Goal: Check status: Check status

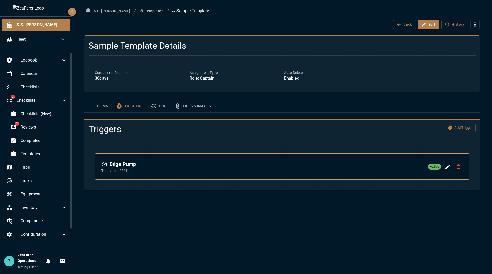
click at [139, 215] on div "S.S. [PERSON_NAME] / Templates / Sample Template Back Edit History Sample Templ…" at bounding box center [281, 137] width 419 height 274
click at [42, 192] on span "Equipment" at bounding box center [44, 194] width 46 height 6
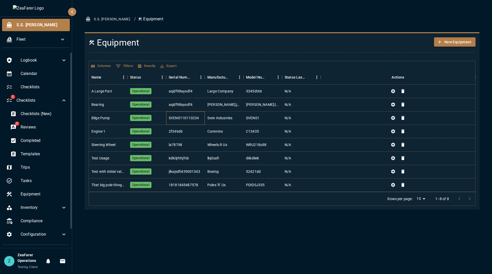
click at [185, 119] on div "SVEN0110110234" at bounding box center [184, 117] width 30 height 5
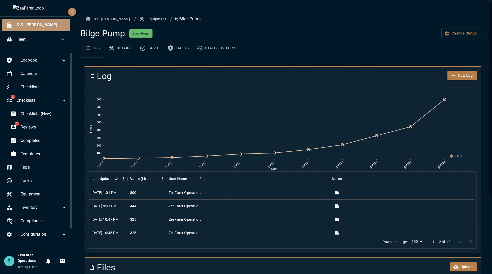
click at [30, 28] on div "S.S. [PERSON_NAME]" at bounding box center [36, 25] width 68 height 12
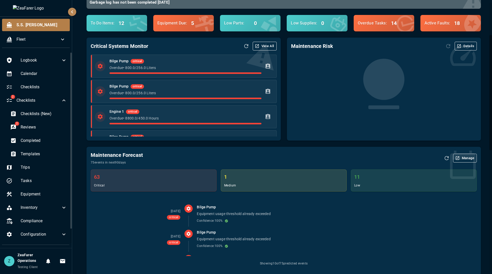
scroll to position [77, 0]
click at [198, 181] on div "63 critical" at bounding box center [153, 180] width 125 height 22
click at [298, 187] on div "1 medium" at bounding box center [283, 180] width 125 height 22
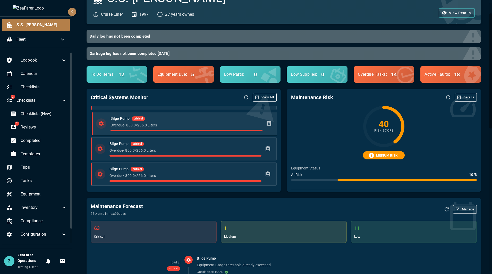
scroll to position [0, 0]
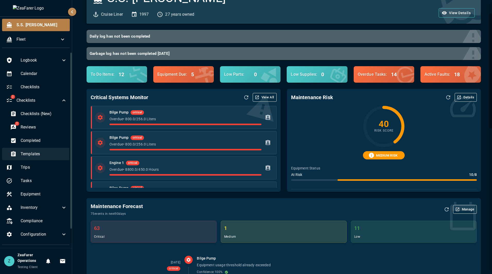
click at [44, 154] on span "Templates" at bounding box center [44, 154] width 46 height 6
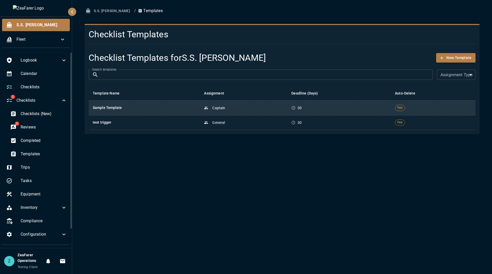
click at [278, 111] on td "Captain" at bounding box center [243, 107] width 87 height 15
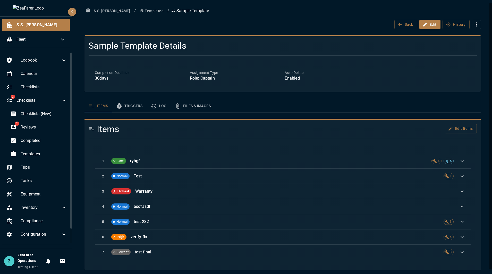
click at [195, 106] on button "Files & Images" at bounding box center [192, 106] width 44 height 12
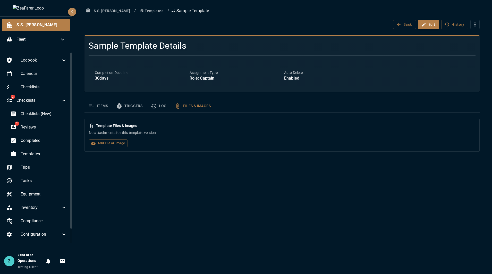
click at [164, 107] on button "Log" at bounding box center [158, 106] width 24 height 12
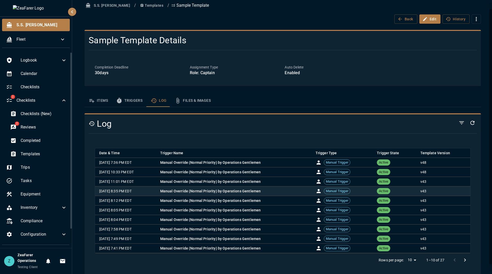
scroll to position [15, 0]
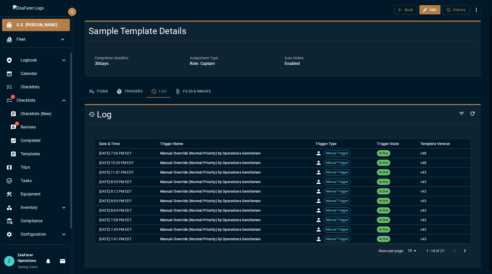
click at [464, 251] on button "Go to next page" at bounding box center [464, 251] width 10 height 10
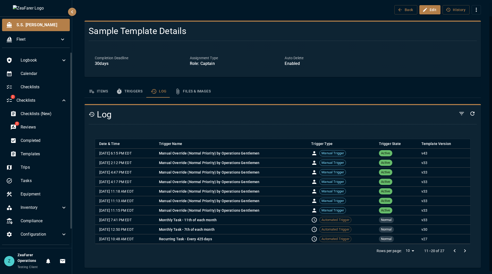
click at [464, 251] on button "Go to next page" at bounding box center [464, 251] width 10 height 10
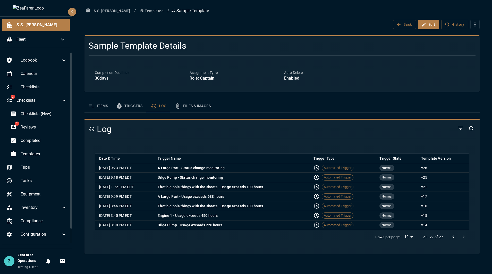
scroll to position [0, 0]
click at [453, 238] on icon "Go to previous page" at bounding box center [453, 236] width 2 height 3
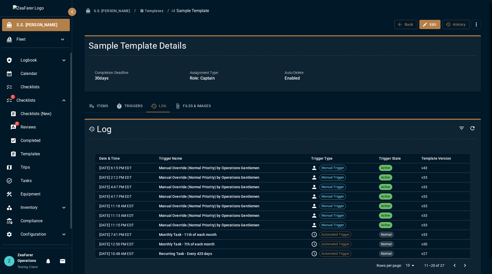
click at [453, 238] on td "v 33" at bounding box center [443, 235] width 53 height 10
click at [49, 144] on div "Completed" at bounding box center [38, 140] width 65 height 12
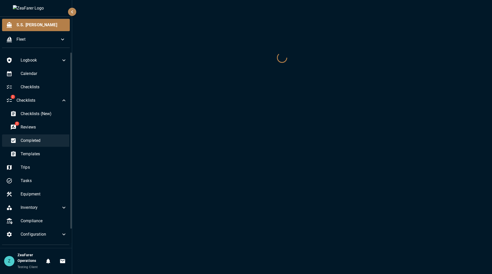
click at [46, 143] on span "Completed" at bounding box center [44, 140] width 46 height 6
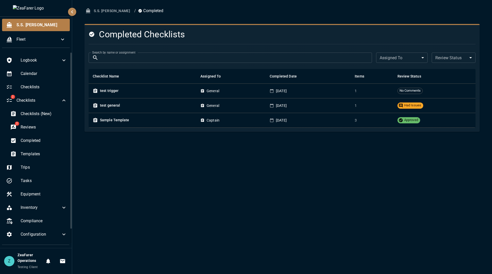
click at [34, 32] on ul "S.S. [PERSON_NAME]" at bounding box center [36, 34] width 72 height 35
click at [37, 28] on span "S.S. [PERSON_NAME]" at bounding box center [40, 25] width 49 height 6
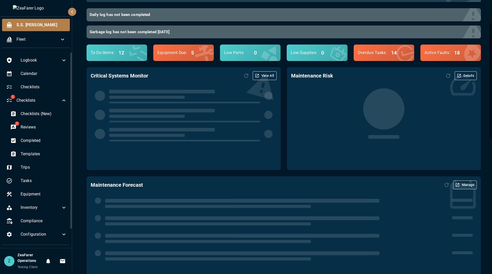
scroll to position [51, 0]
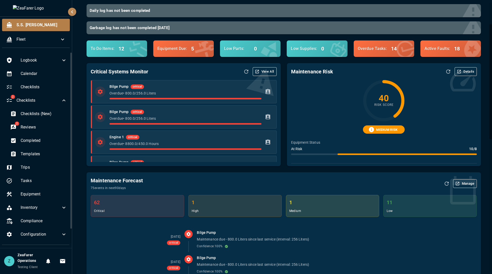
click at [190, 171] on div "Maintenance Forecast 75 events in next 90 days Manage 62 critical 1 high 1 medi…" at bounding box center [280, 233] width 400 height 135
click at [243, 69] on icon "Refresh Data" at bounding box center [246, 71] width 6 height 6
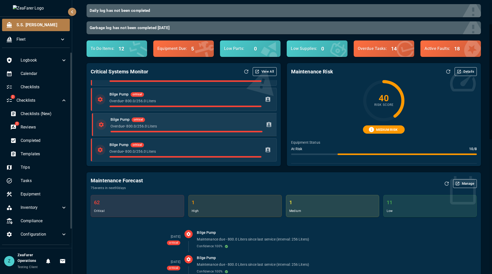
scroll to position [0, 0]
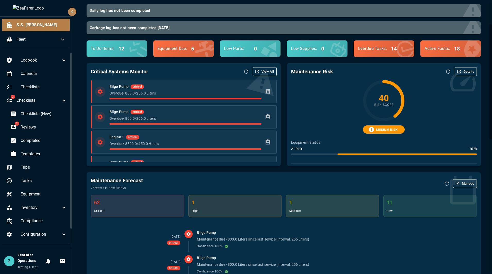
click at [203, 186] on div "Maintenance Forecast 75 events in next 90 days Manage" at bounding box center [284, 183] width 386 height 14
click at [245, 71] on icon "Refresh Data" at bounding box center [246, 71] width 4 height 4
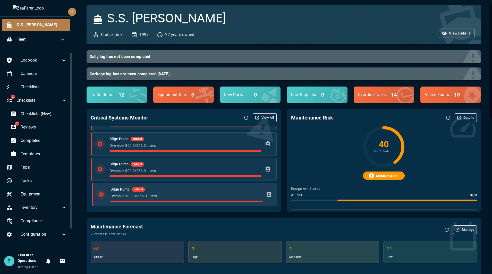
scroll to position [4, 0]
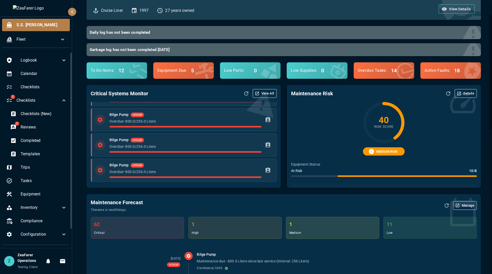
scroll to position [120, 0]
click at [234, 198] on div "Maintenance Forecast 75 events in next 90 days Manage 62 critical 1 high 1 medi…" at bounding box center [283, 258] width 394 height 129
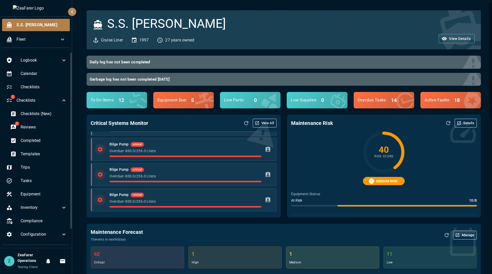
click at [283, 161] on div "Maintenance Risk Details 40 Risk Score MEDIUM RISK Equipment Status At Risk 10 …" at bounding box center [381, 162] width 200 height 109
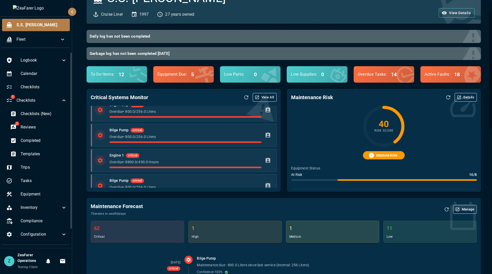
scroll to position [0, 0]
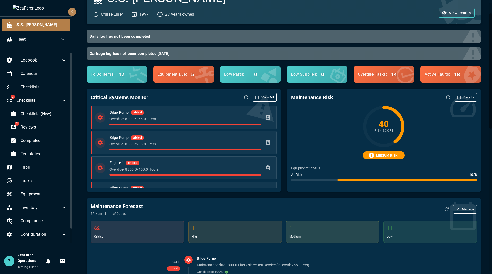
click at [335, 119] on div "40 Risk Score" at bounding box center [384, 126] width 186 height 41
click at [420, 104] on div "Maintenance Risk Details 40 Risk Score MEDIUM RISK Equipment Status At Risk 10 …" at bounding box center [384, 140] width 194 height 103
click at [418, 136] on div "40 Risk Score" at bounding box center [384, 126] width 186 height 41
